Goal: Information Seeking & Learning: Learn about a topic

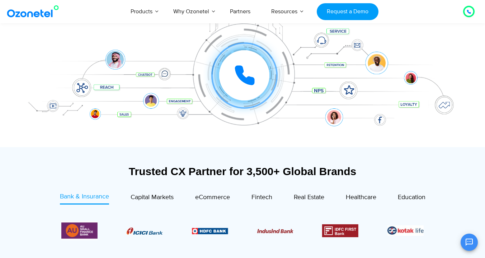
scroll to position [63, 0]
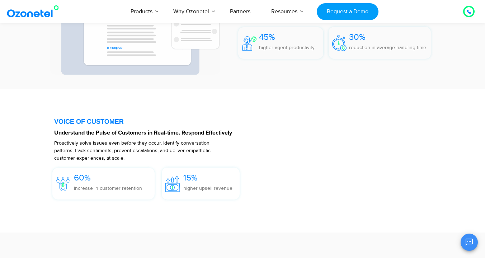
scroll to position [1037, 0]
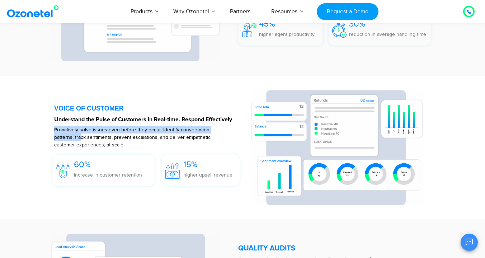
drag, startPoint x: 55, startPoint y: 129, endPoint x: 81, endPoint y: 140, distance: 28.5
click at [81, 140] on p "Proactively solve issues even before they occur. Identify conversation patterns…" at bounding box center [139, 137] width 171 height 23
click at [160, 132] on p "Proactively solve issues even before they occur. Identify conversation patterns…" at bounding box center [139, 137] width 171 height 23
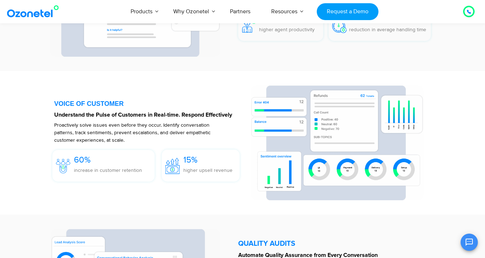
scroll to position [1042, 0]
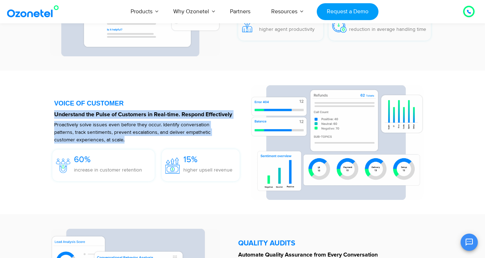
drag, startPoint x: 133, startPoint y: 139, endPoint x: 55, endPoint y: 116, distance: 81.7
click at [55, 116] on div "VOICE OF CUSTOMER Understand the Pulse of Customers in Real-time. Respond Effec…" at bounding box center [148, 142] width 189 height 115
copy div "Understand the Pulse of Customers in Real-time. Respond Effectively Proactively…"
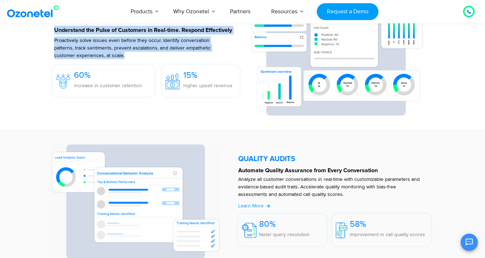
scroll to position [1132, 0]
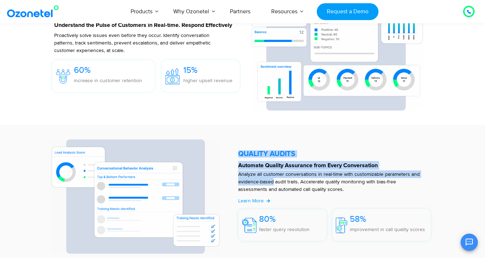
drag, startPoint x: 238, startPoint y: 174, endPoint x: 273, endPoint y: 178, distance: 35.7
click at [273, 178] on div "QUALITY AUDITS Automate Quality Assurance from Every Conversation Analyze all c…" at bounding box center [336, 196] width 203 height 114
click at [314, 179] on p "Analyze all customer conversations in real-time with customizable parameters an…" at bounding box center [330, 181] width 185 height 23
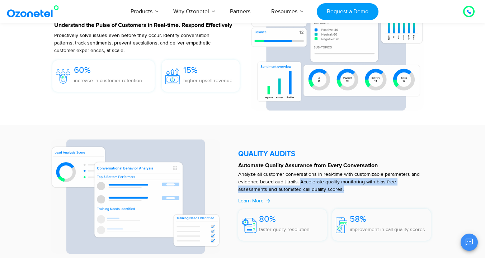
drag, startPoint x: 349, startPoint y: 191, endPoint x: 301, endPoint y: 183, distance: 48.8
click at [301, 183] on p "Analyze all customer conversations in real-time with customizable parameters an…" at bounding box center [330, 181] width 185 height 23
copy p "Accelerate quality monitoring with bias-free assessments and automated call qua…"
